Goal: Task Accomplishment & Management: Manage account settings

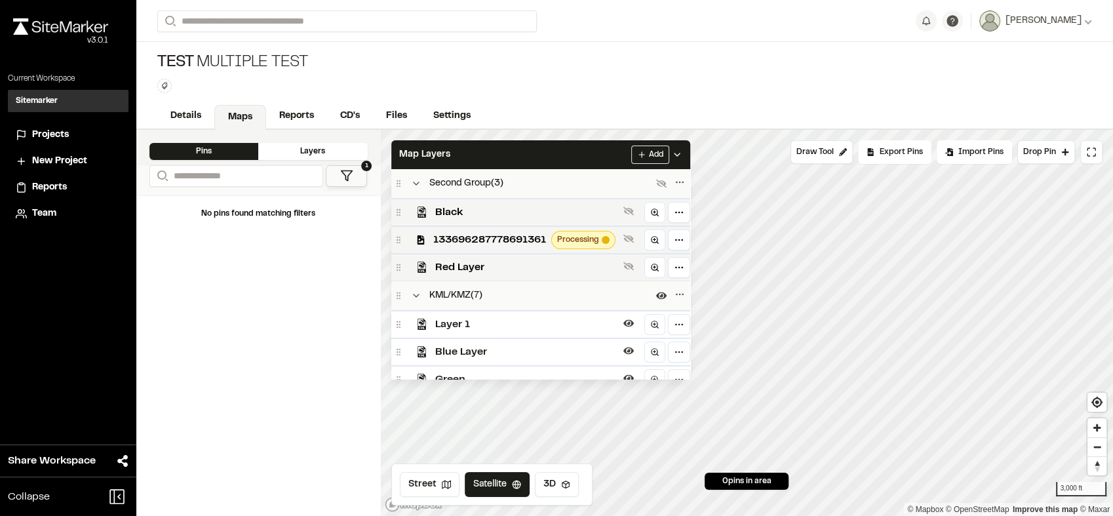
scroll to position [69, 0]
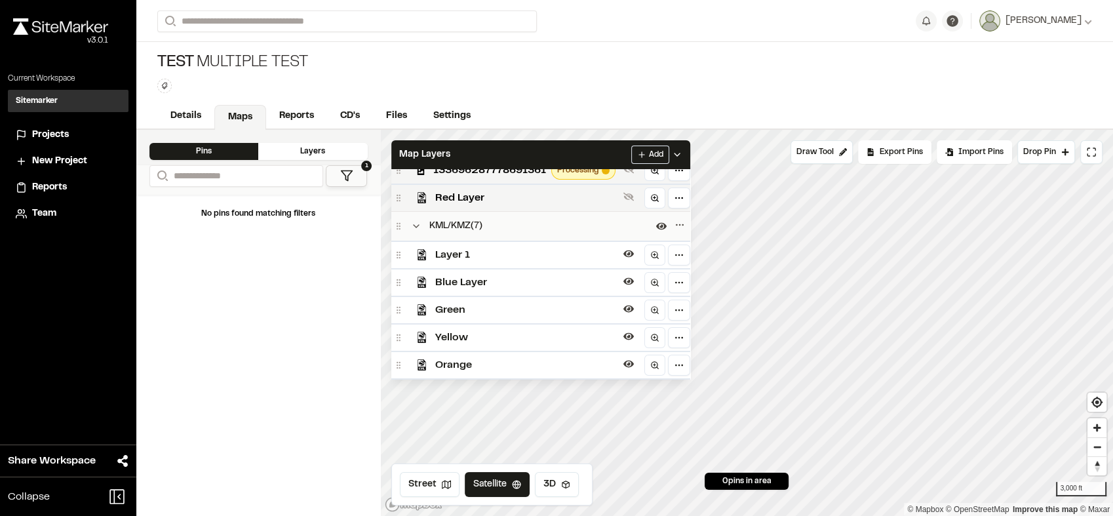
click at [590, 152] on div "Map Layers Add" at bounding box center [540, 154] width 299 height 29
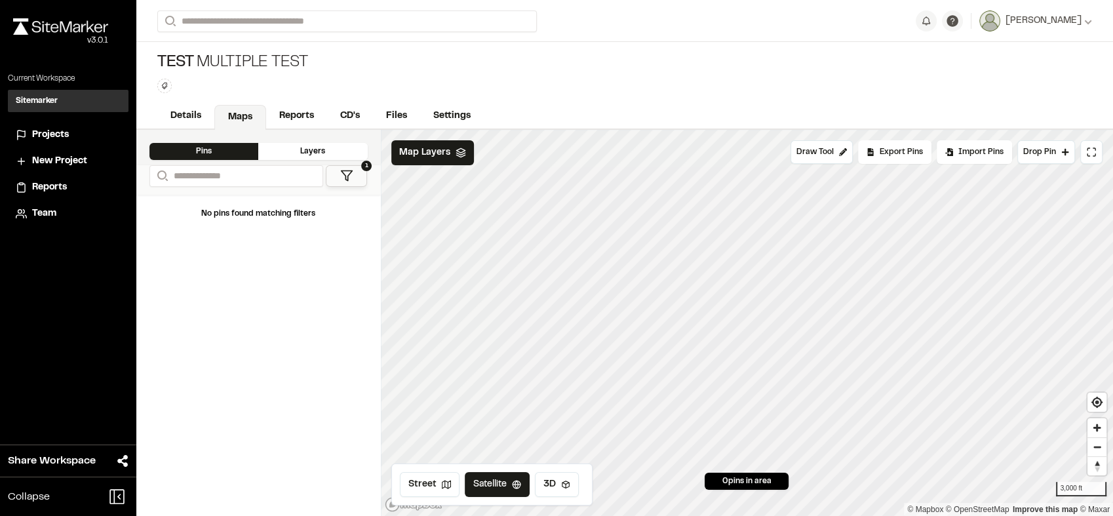
click at [1112, 282] on html "**********" at bounding box center [556, 258] width 1113 height 516
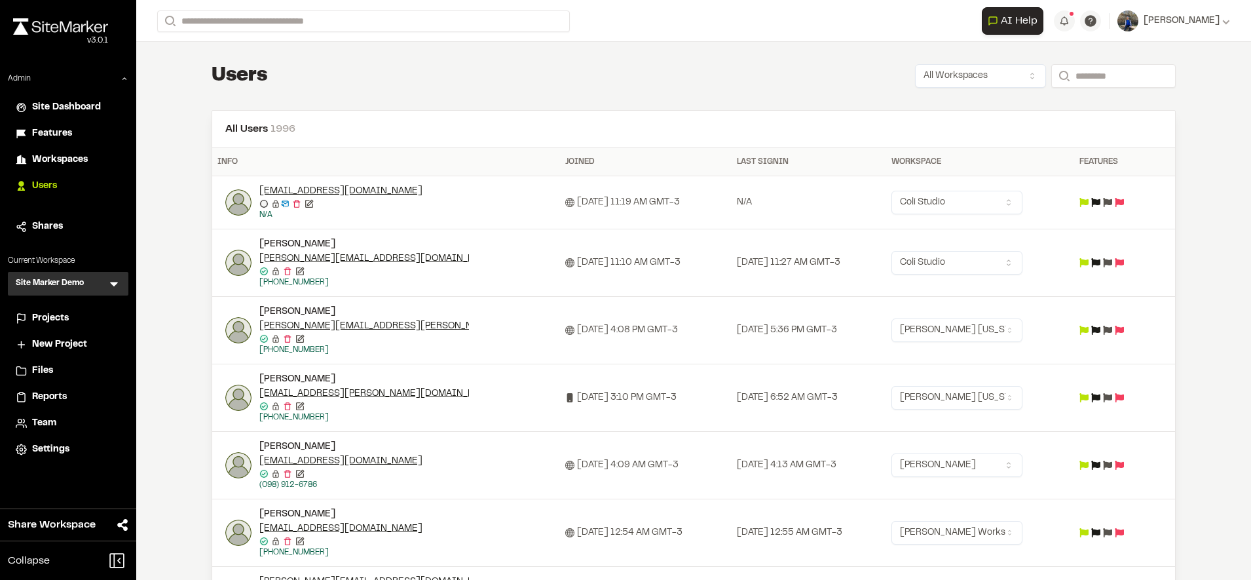
scroll to position [217, 0]
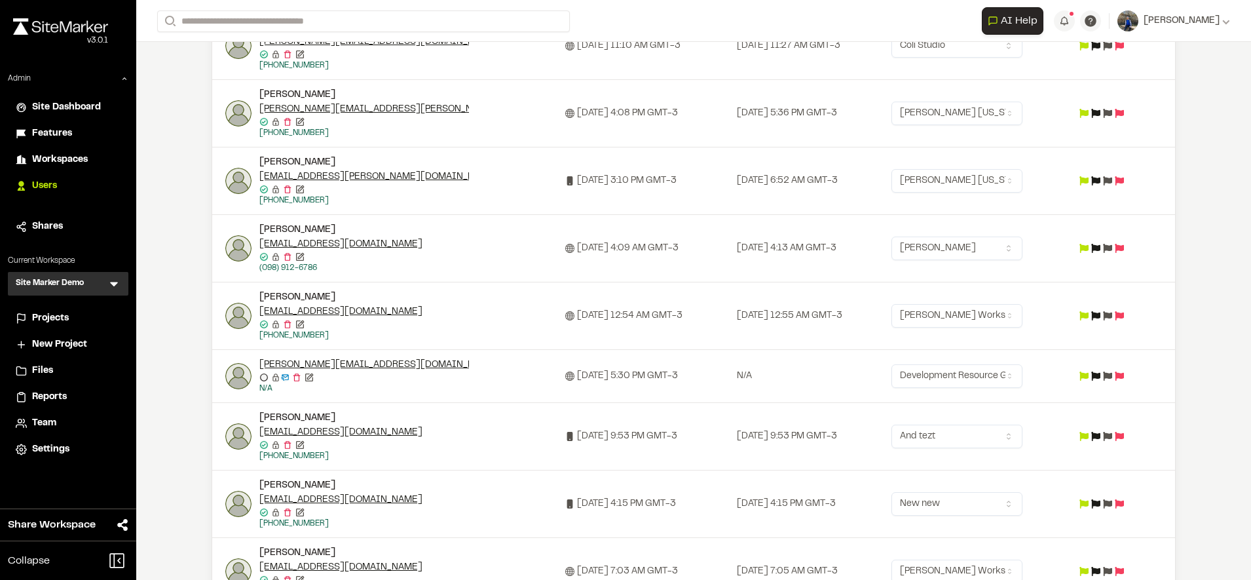
click at [71, 162] on span "Workspaces" at bounding box center [60, 160] width 56 height 14
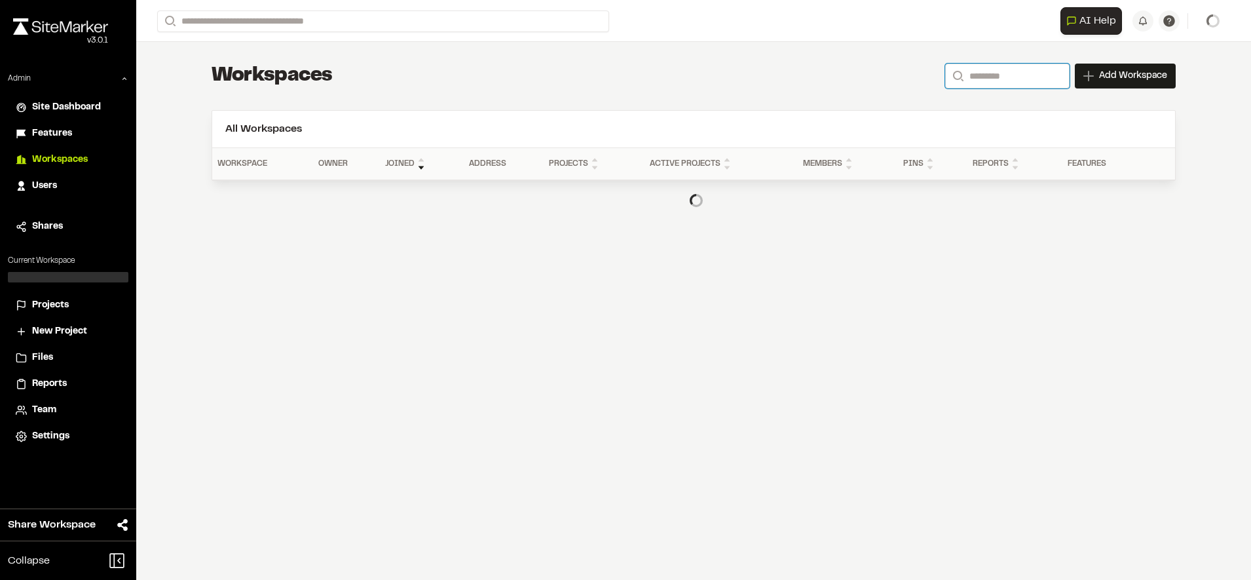
click at [1034, 80] on input "Search" at bounding box center [1007, 76] width 124 height 25
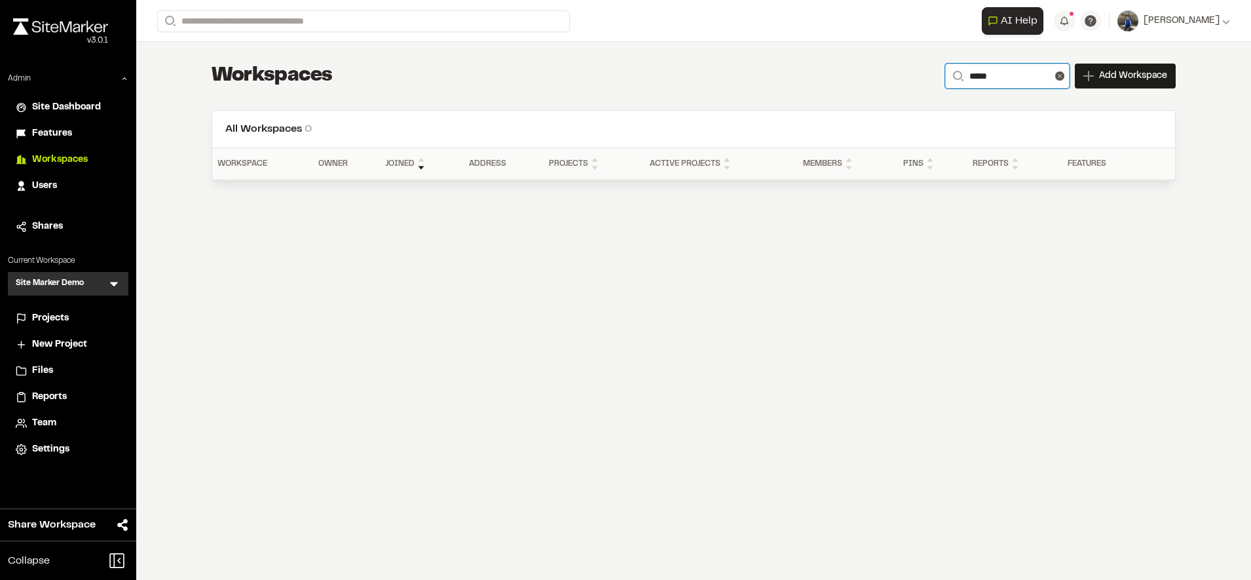
type input "******"
type input "*"
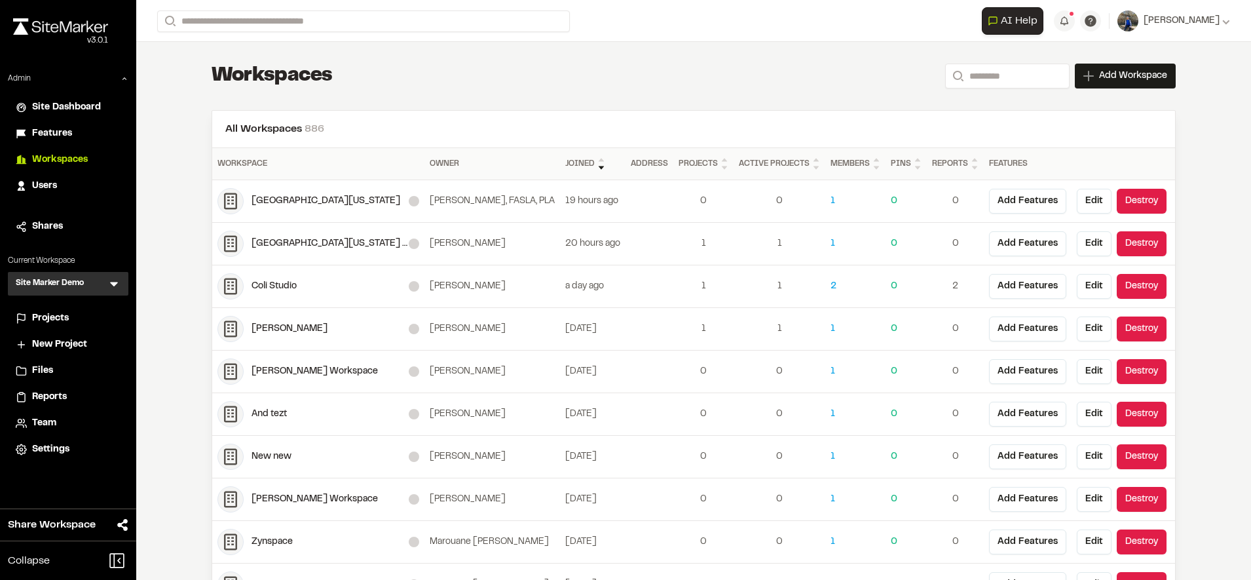
click at [250, 70] on h1 "Workspaces" at bounding box center [272, 76] width 121 height 26
click at [995, 68] on input "Search" at bounding box center [1007, 76] width 124 height 25
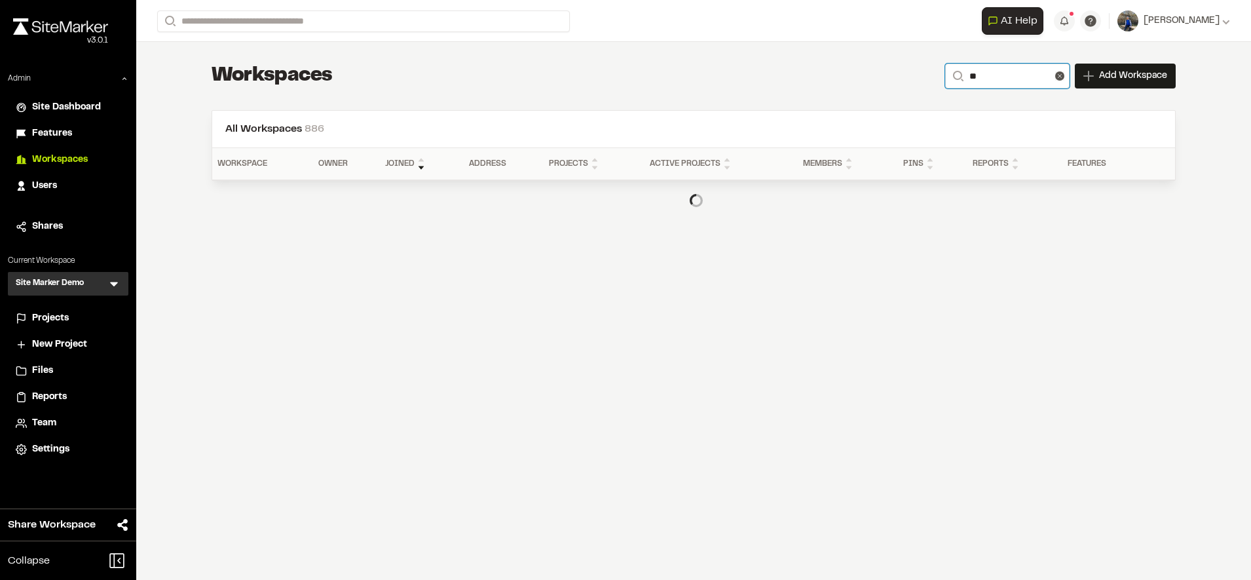
type input "*"
click at [48, 176] on li "Users" at bounding box center [68, 186] width 121 height 25
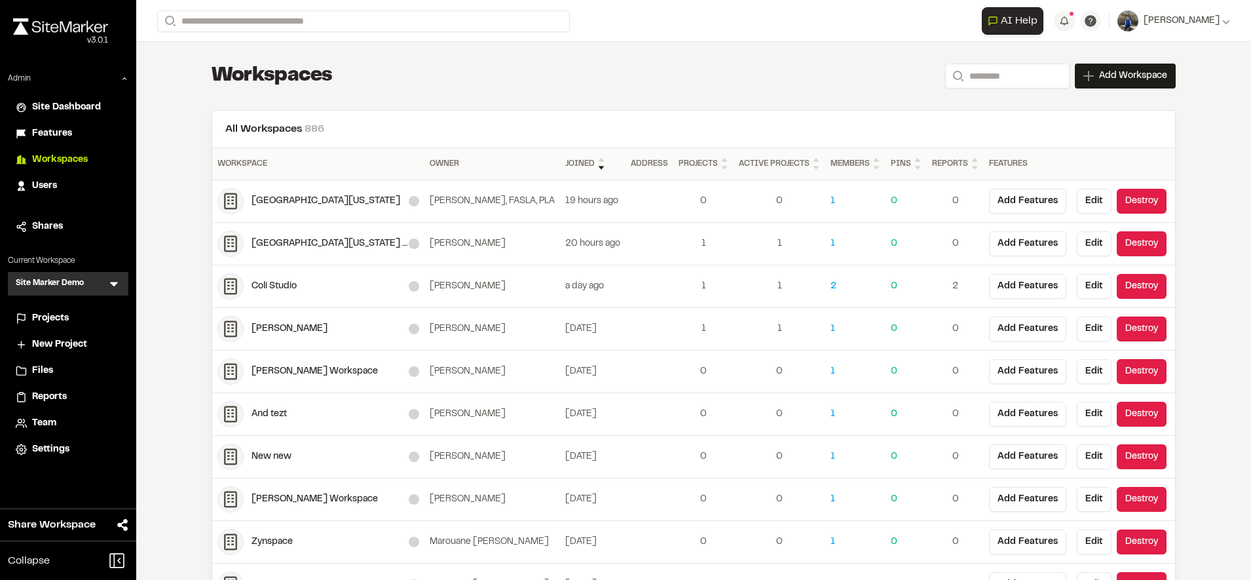
click at [50, 189] on span "Users" at bounding box center [44, 186] width 25 height 14
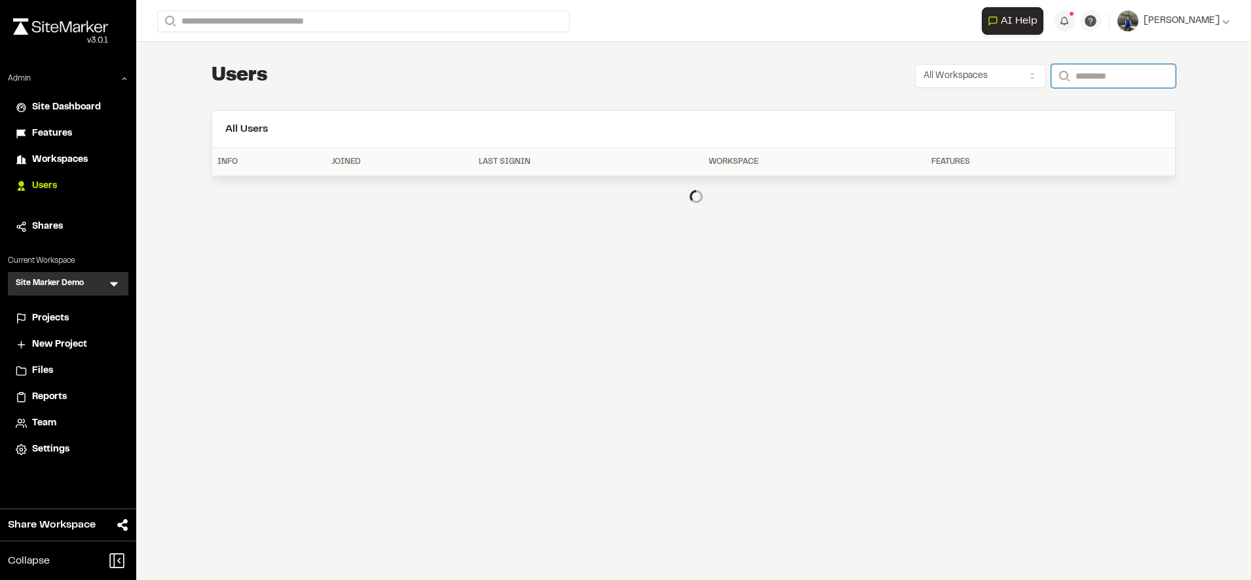
click at [1112, 77] on input "Search" at bounding box center [1114, 76] width 124 height 24
drag, startPoint x: 1165, startPoint y: 78, endPoint x: 992, endPoint y: 62, distance: 173.7
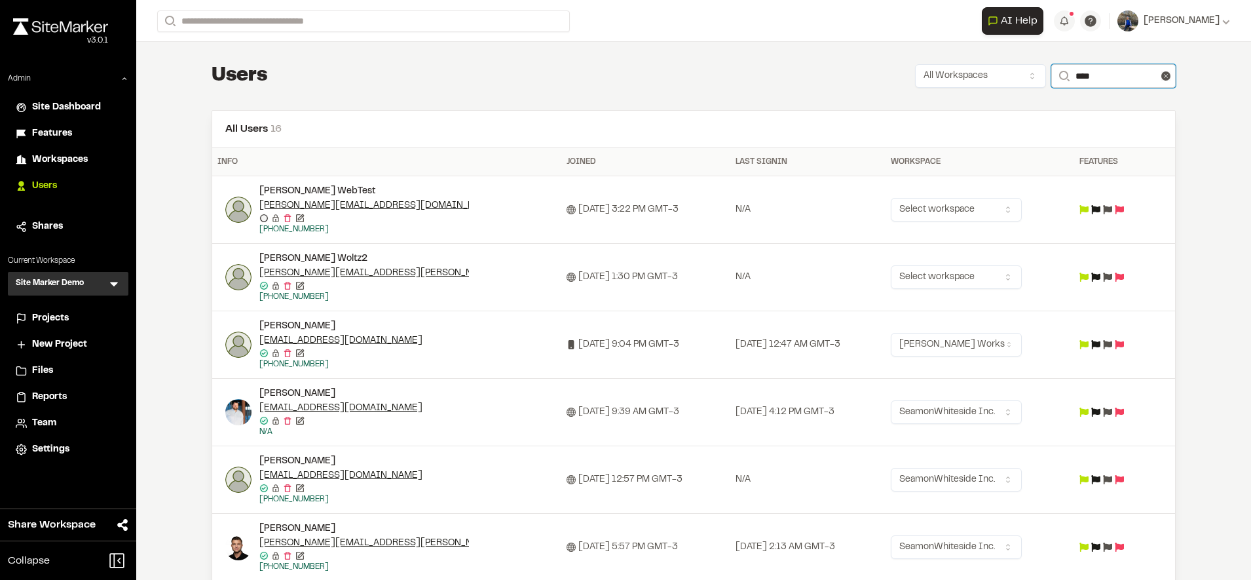
type input "****"
click at [444, 114] on header "All Users 16" at bounding box center [693, 129] width 963 height 37
click at [37, 319] on span "Projects" at bounding box center [50, 318] width 37 height 14
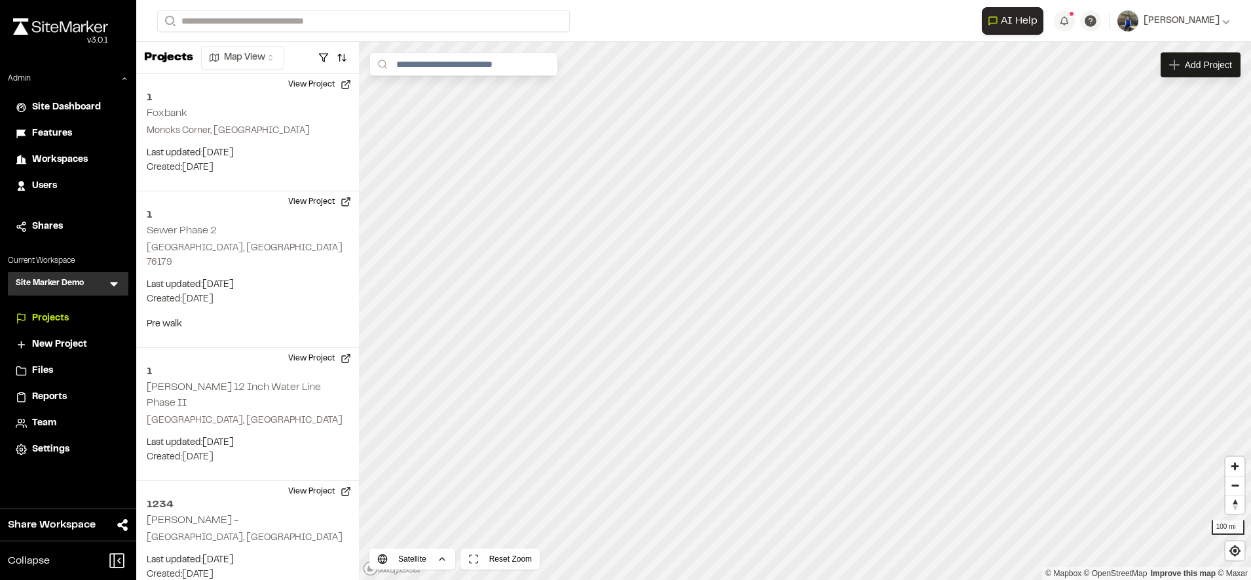
click at [60, 133] on span "Features" at bounding box center [52, 133] width 40 height 14
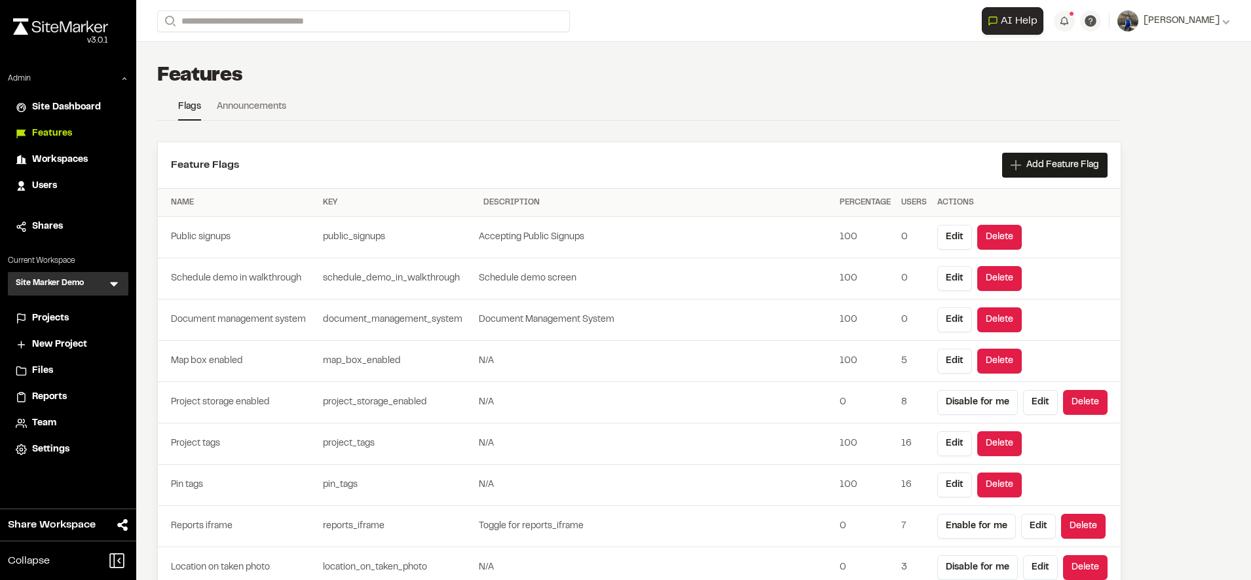
click at [60, 155] on span "Workspaces" at bounding box center [60, 160] width 56 height 14
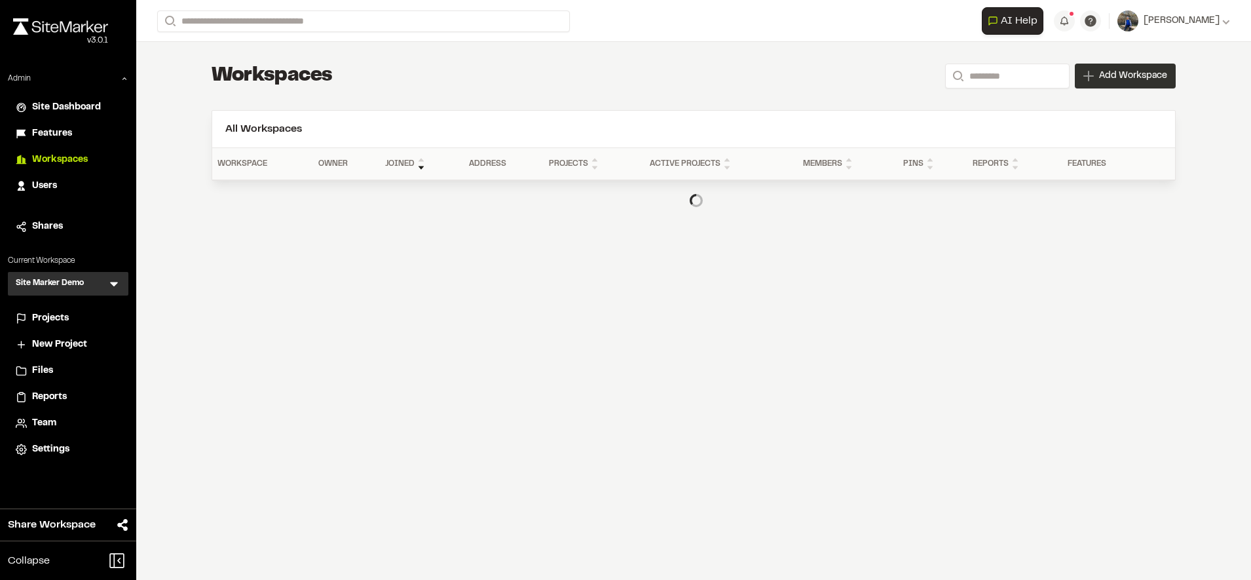
click at [1142, 76] on span "Add Workspace" at bounding box center [1133, 75] width 68 height 13
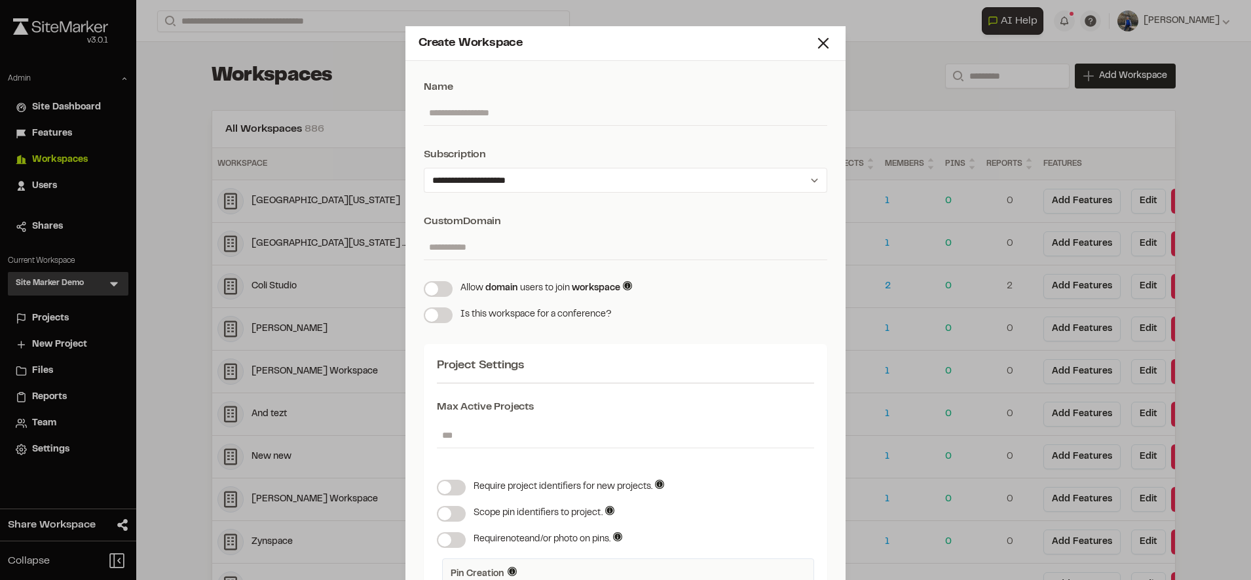
click at [549, 246] on input "text" at bounding box center [626, 247] width 404 height 25
click at [819, 47] on line at bounding box center [823, 43] width 9 height 9
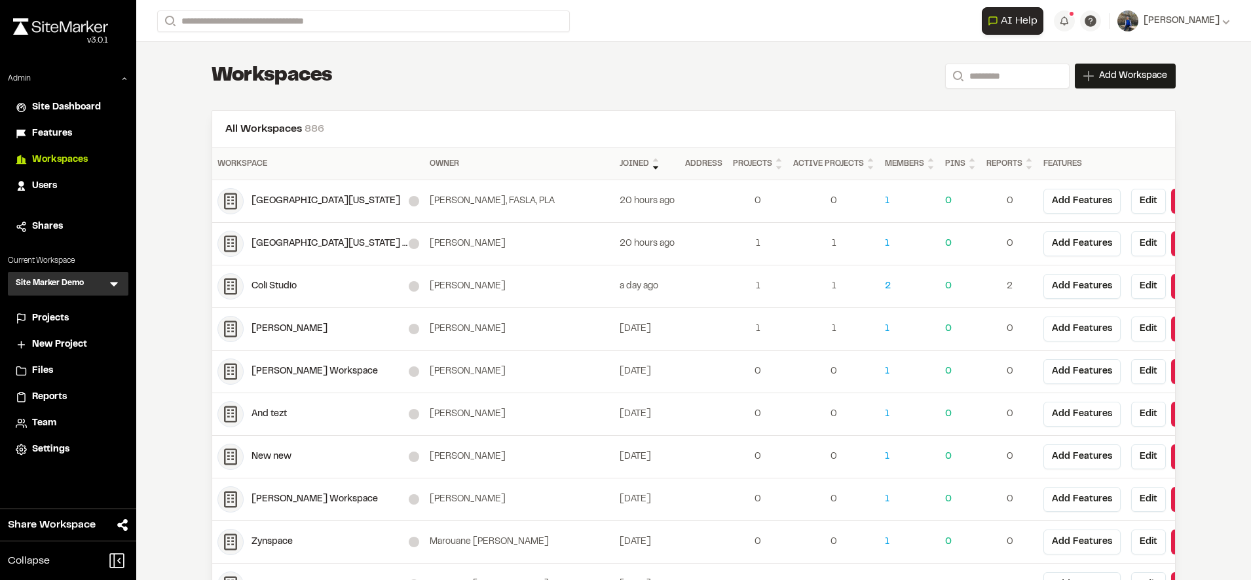
click at [64, 314] on span "Projects" at bounding box center [50, 318] width 37 height 14
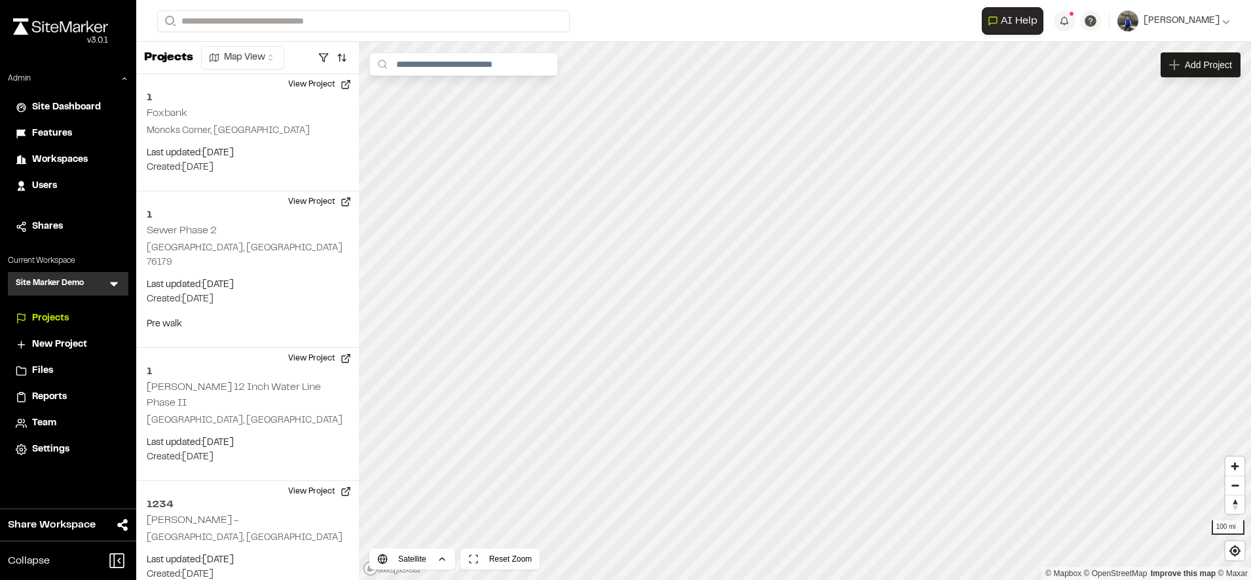
click at [80, 159] on span "Workspaces" at bounding box center [60, 160] width 56 height 14
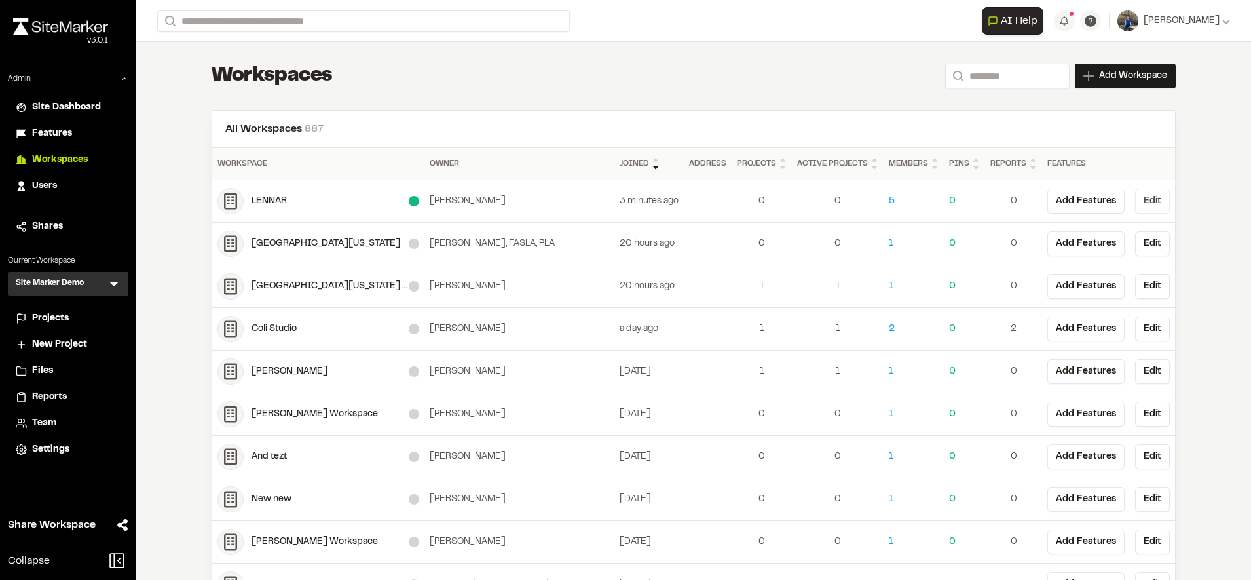
click at [1135, 200] on button "Edit" at bounding box center [1152, 201] width 35 height 25
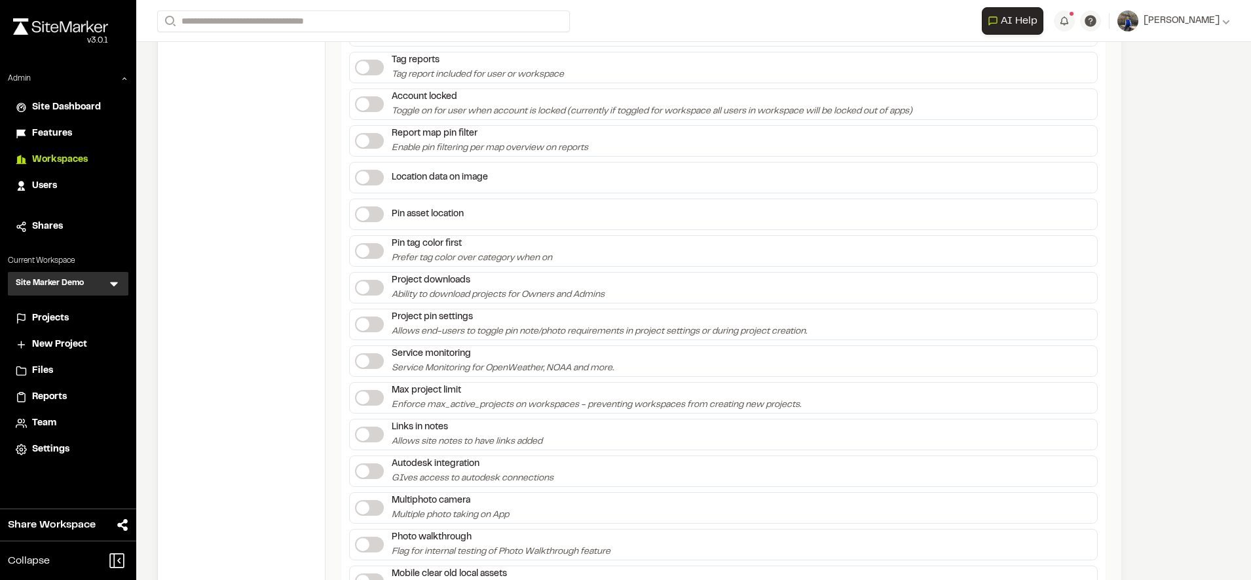
scroll to position [1377, 0]
click at [379, 394] on label at bounding box center [369, 400] width 29 height 16
click at [253, 340] on div "Workspace settings General Members Pin & Report Types My notifications Integrat…" at bounding box center [242, 255] width 168 height 3063
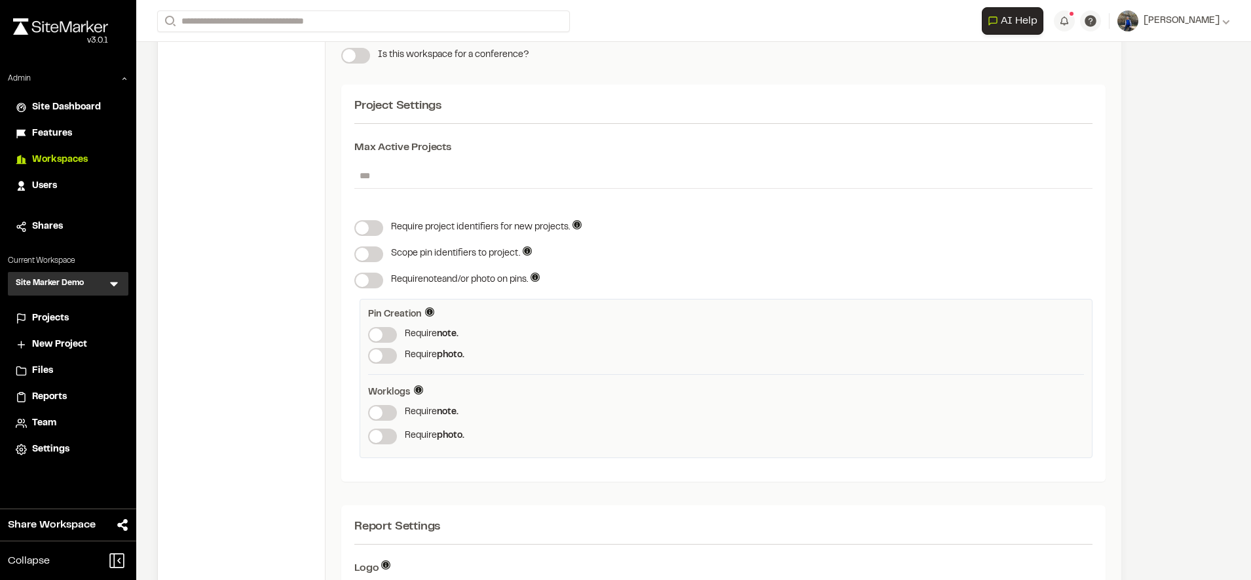
scroll to position [0, 0]
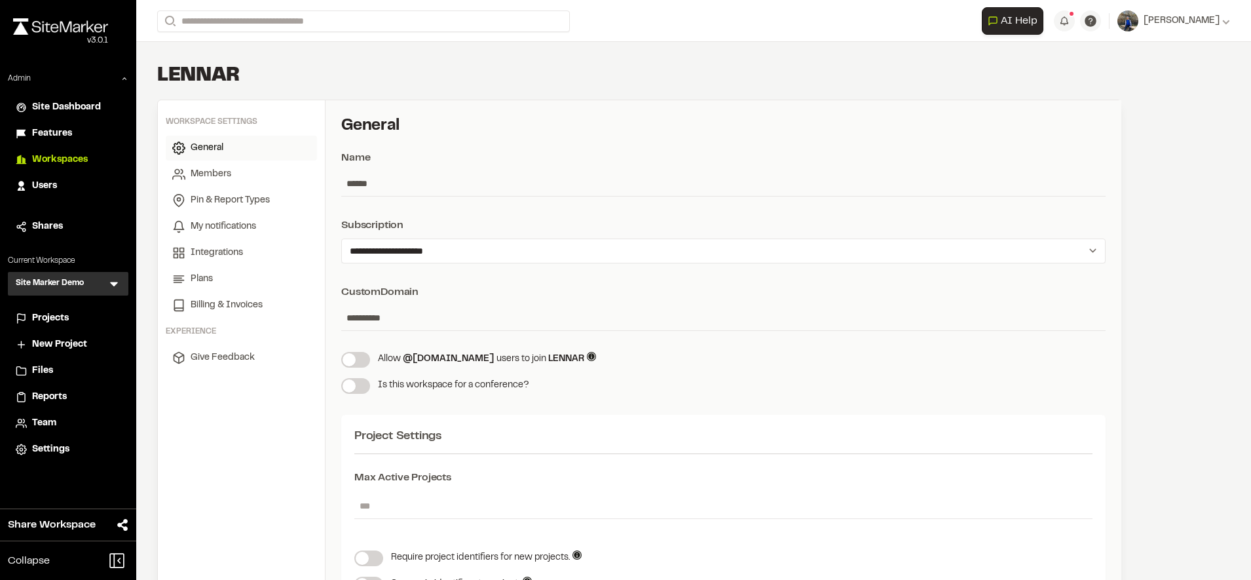
click at [222, 154] on span "General" at bounding box center [207, 148] width 33 height 14
click at [218, 180] on span "Members" at bounding box center [211, 174] width 41 height 14
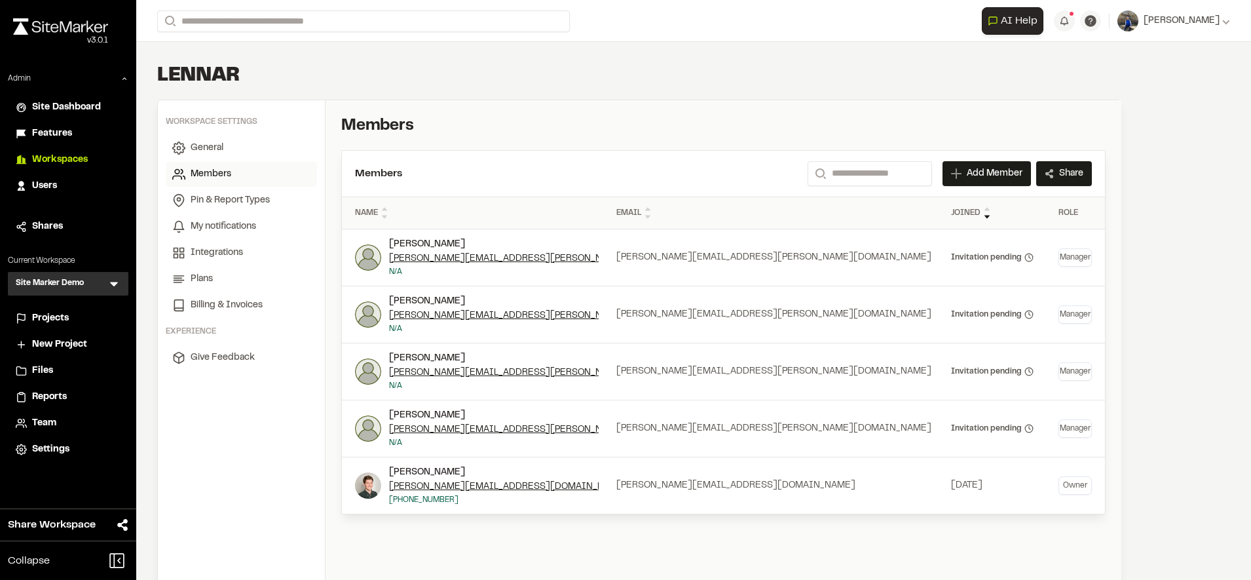
click at [45, 317] on span "Projects" at bounding box center [50, 318] width 37 height 14
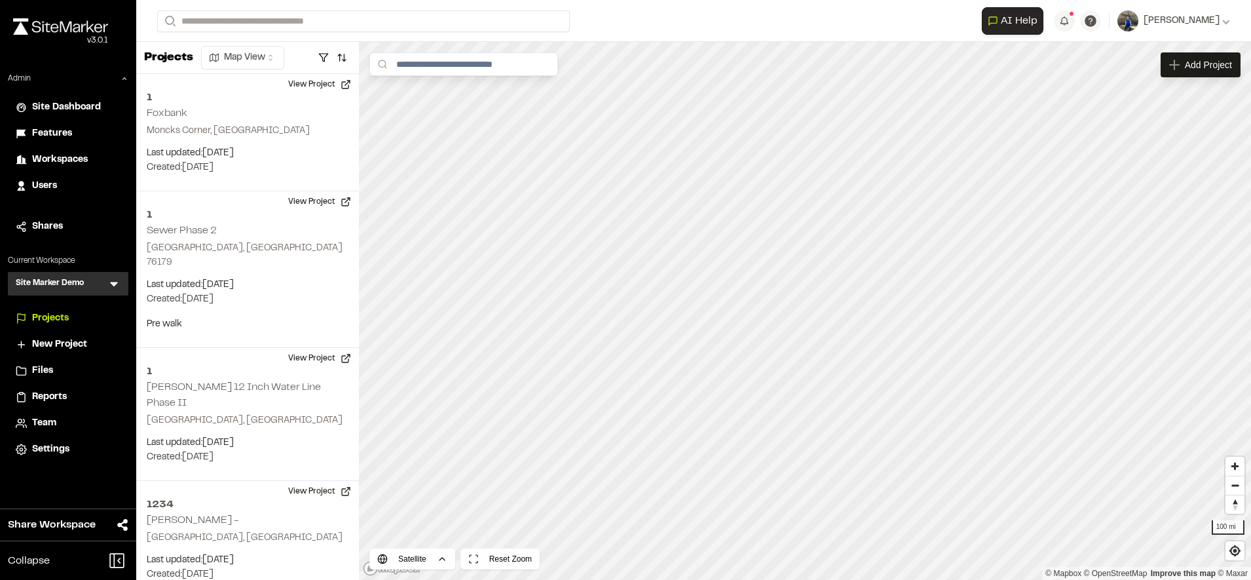
click at [47, 179] on span "Users" at bounding box center [44, 186] width 25 height 14
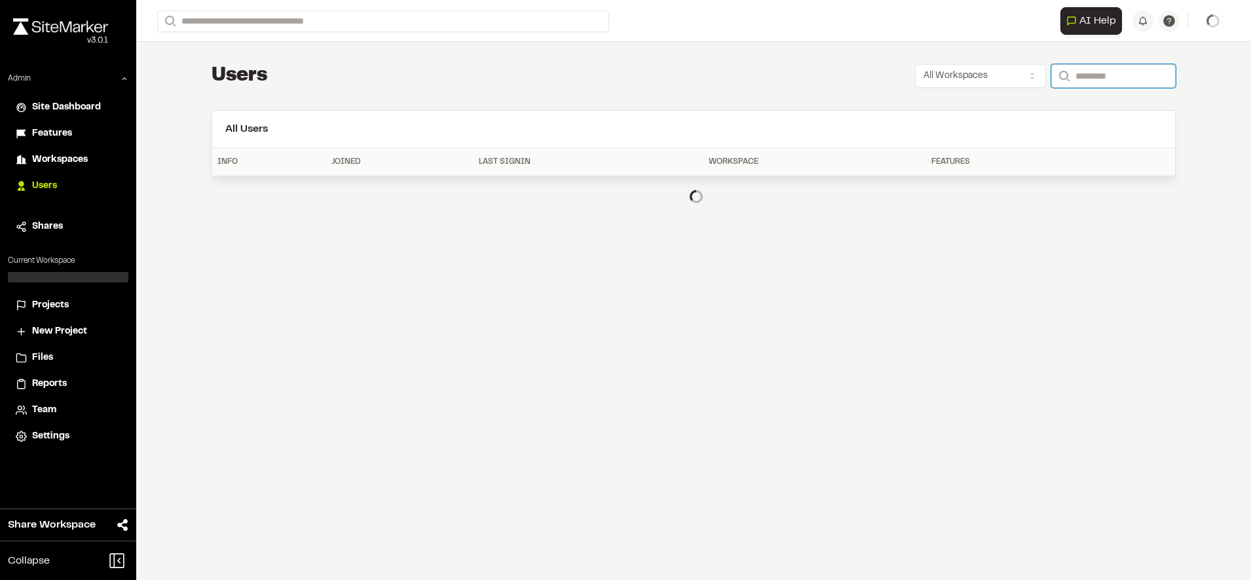
click at [1101, 77] on input "Search" at bounding box center [1114, 76] width 124 height 24
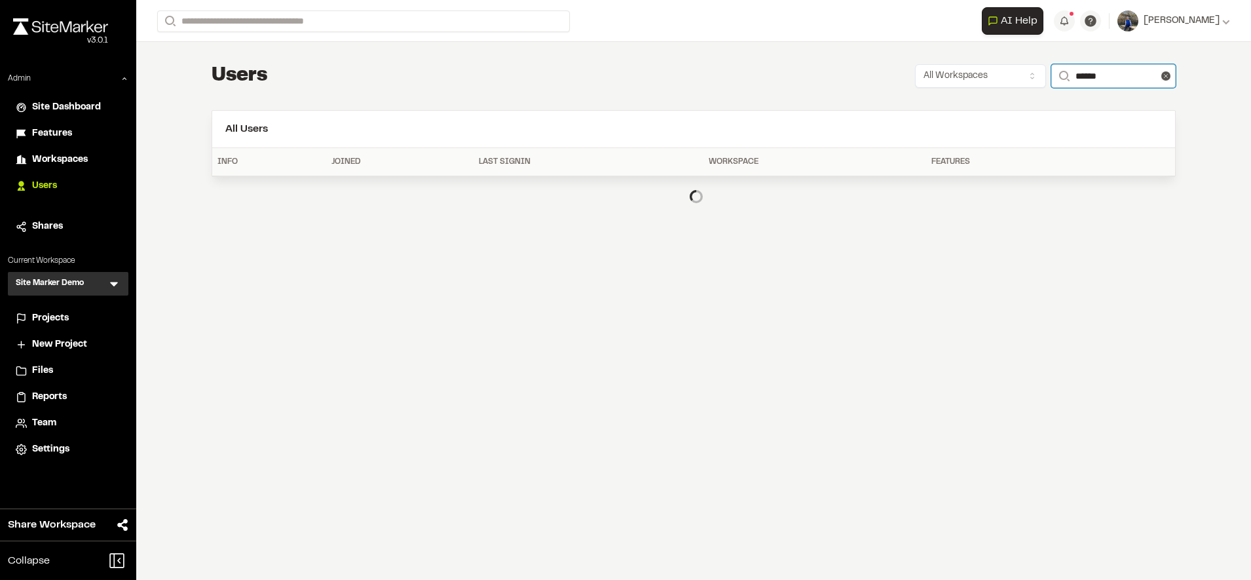
type input "**********"
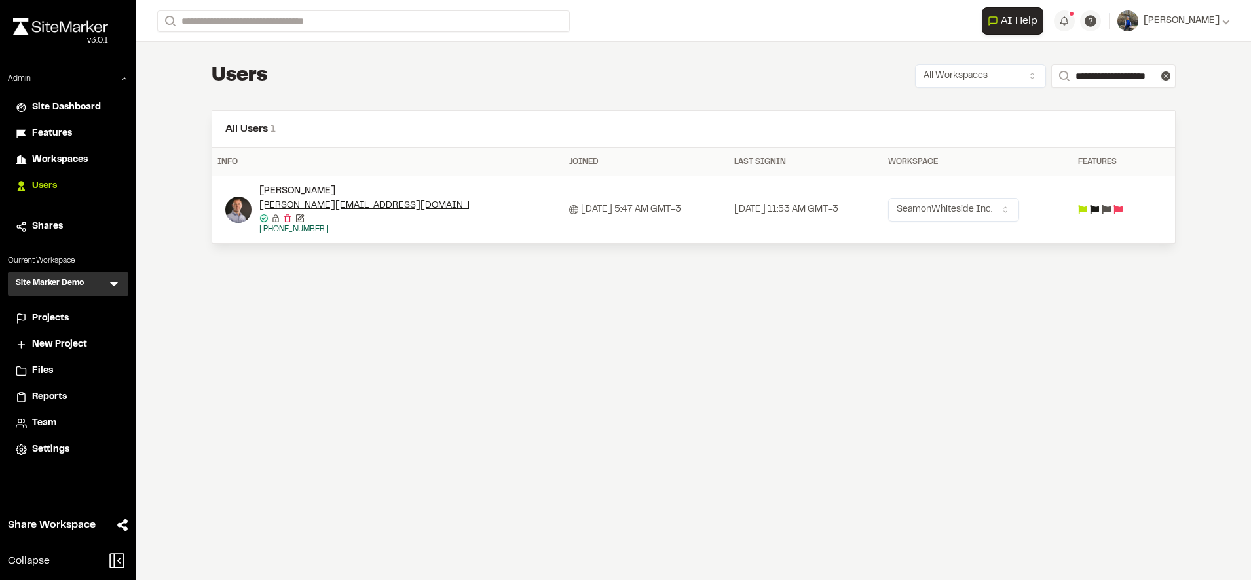
click at [1099, 212] on icon at bounding box center [1094, 209] width 9 height 9
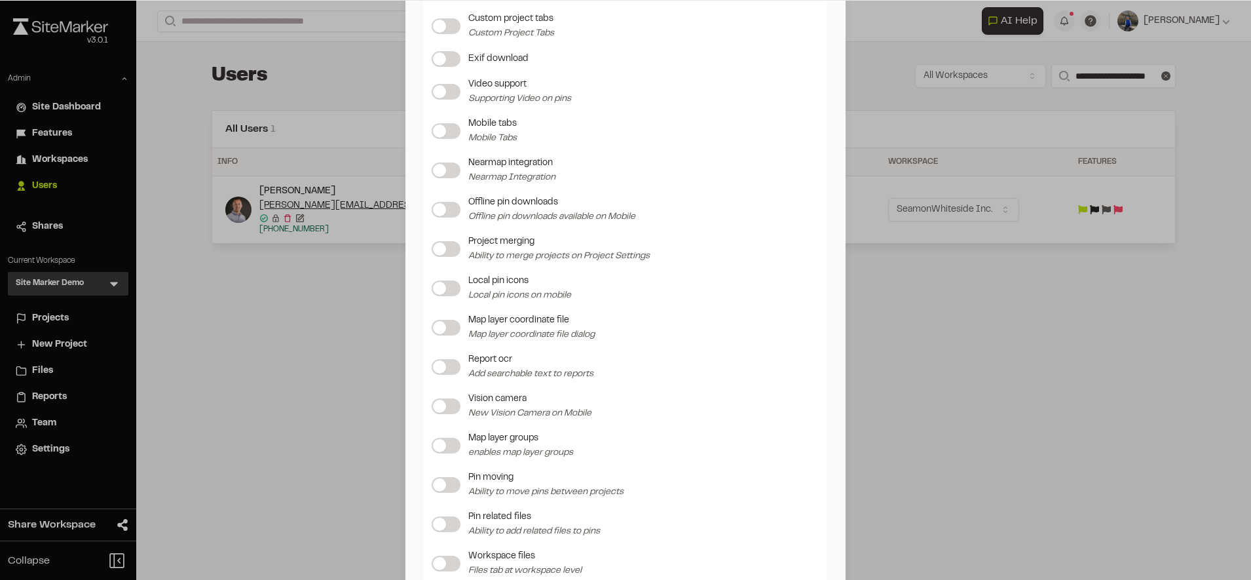
scroll to position [1232, 0]
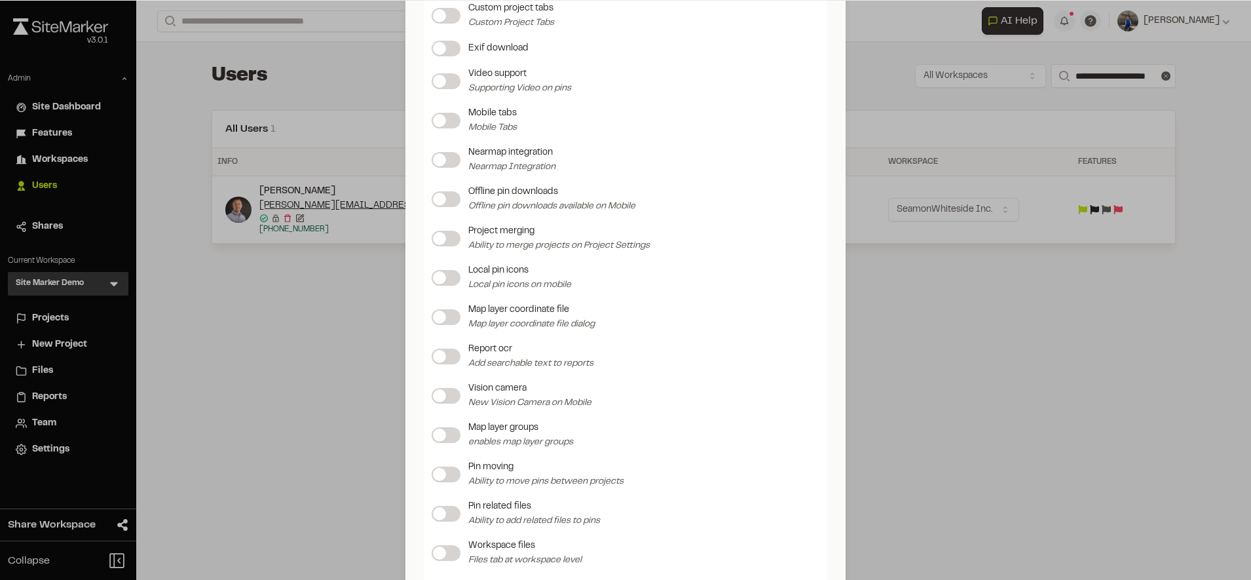
click at [446, 398] on span at bounding box center [439, 395] width 13 height 13
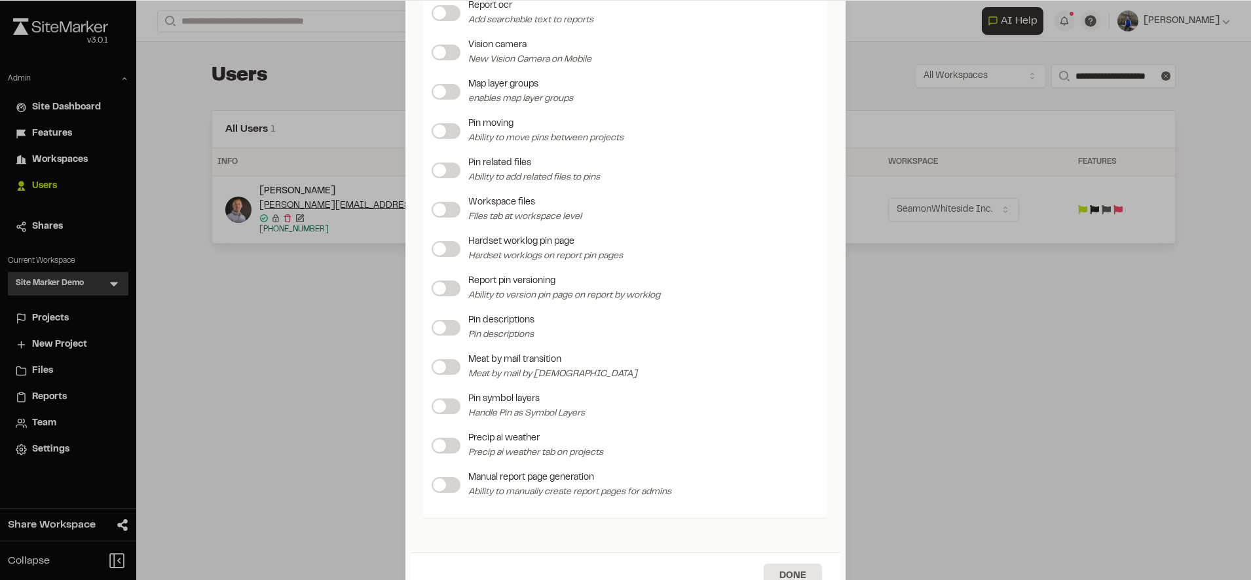
scroll to position [1623, 0]
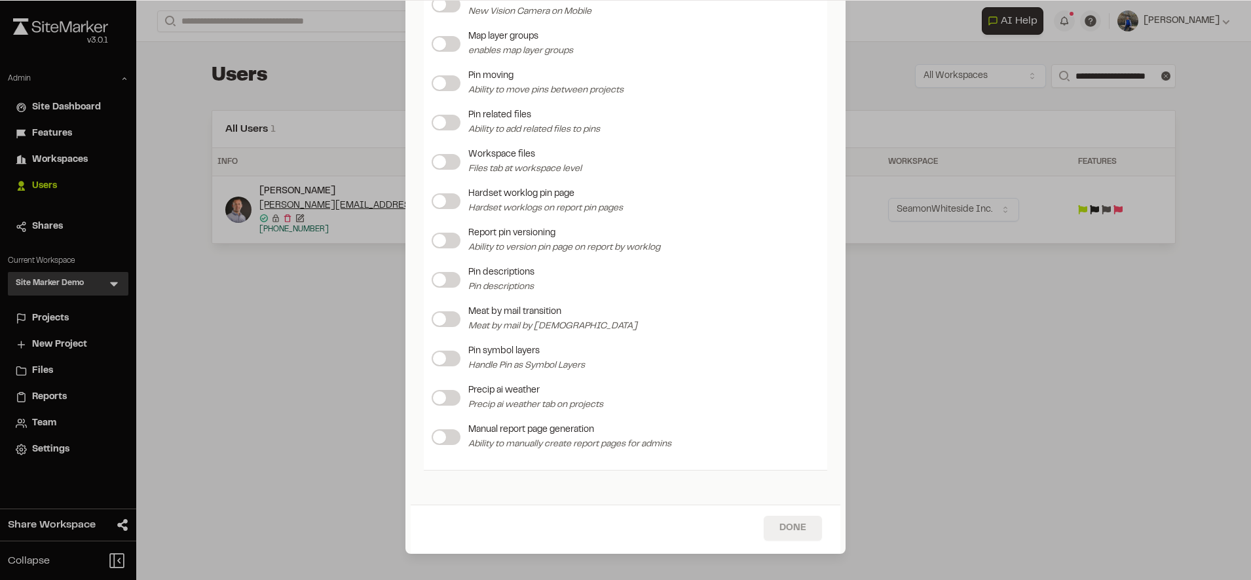
click at [774, 533] on button "Done" at bounding box center [793, 528] width 58 height 25
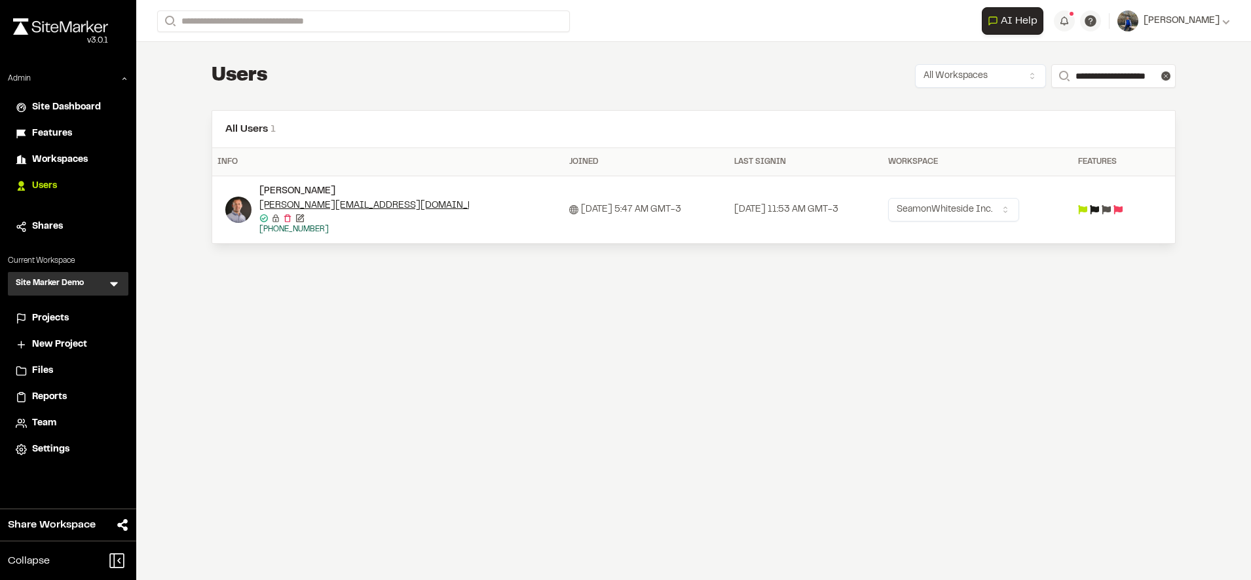
click at [114, 288] on icon at bounding box center [113, 283] width 13 height 13
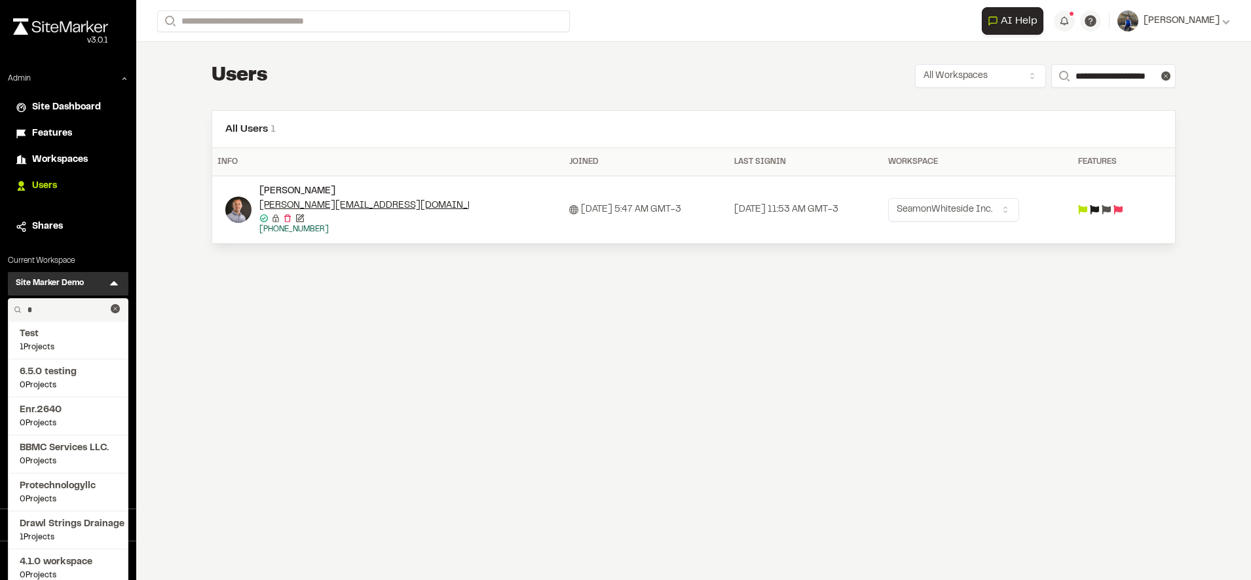
click at [61, 307] on input "*" at bounding box center [66, 310] width 88 height 22
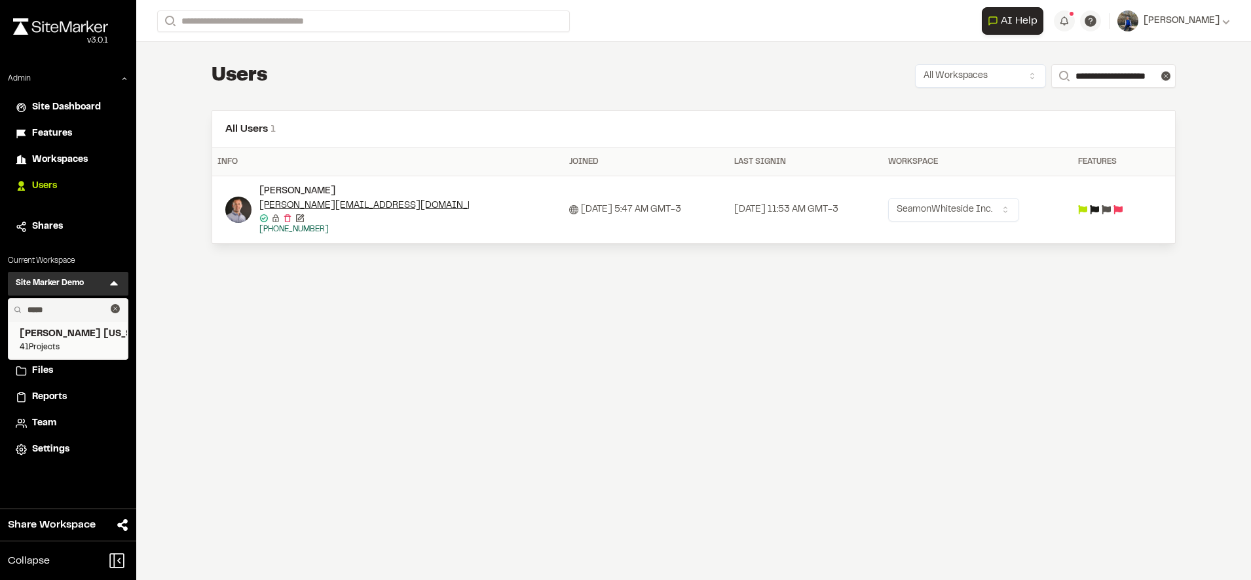
type input "*****"
click at [63, 333] on span "[PERSON_NAME] [US_STATE]" at bounding box center [68, 334] width 97 height 14
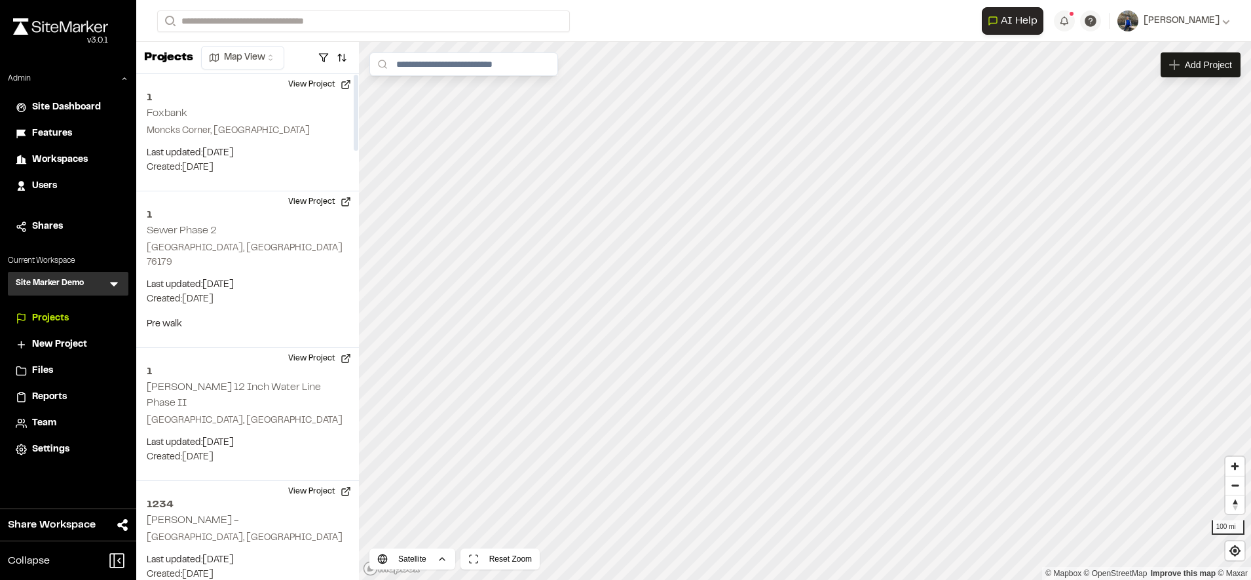
click at [117, 288] on icon at bounding box center [113, 283] width 13 height 13
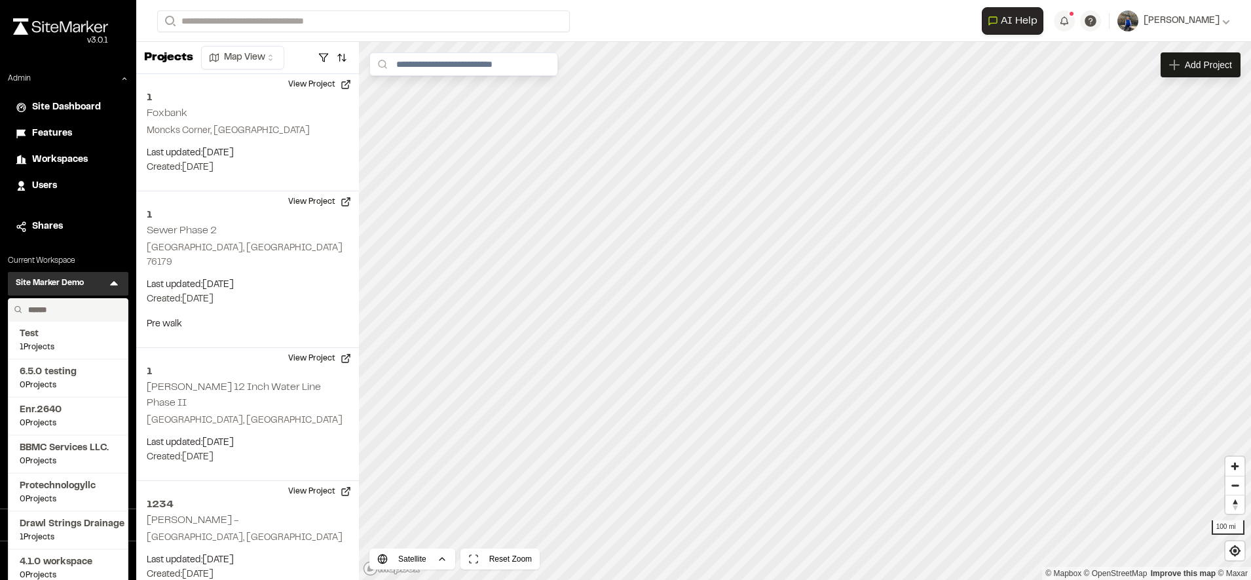
click at [69, 307] on input "text" at bounding box center [73, 310] width 100 height 22
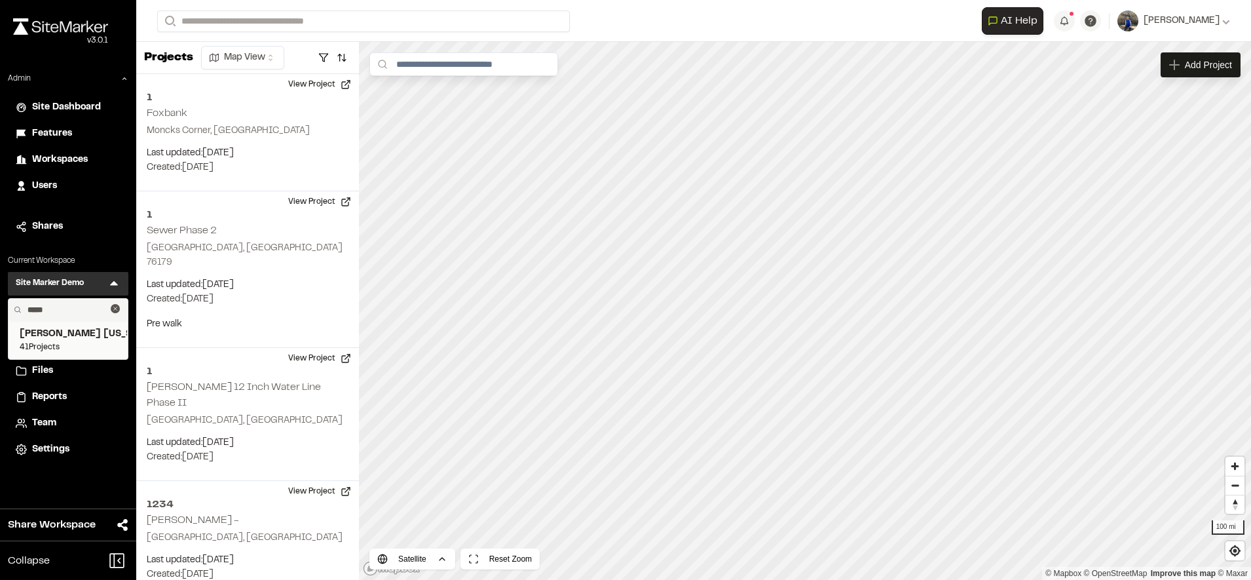
type input "*****"
click at [57, 337] on span "[PERSON_NAME] [US_STATE]" at bounding box center [68, 334] width 97 height 14
